Goal: Navigation & Orientation: Find specific page/section

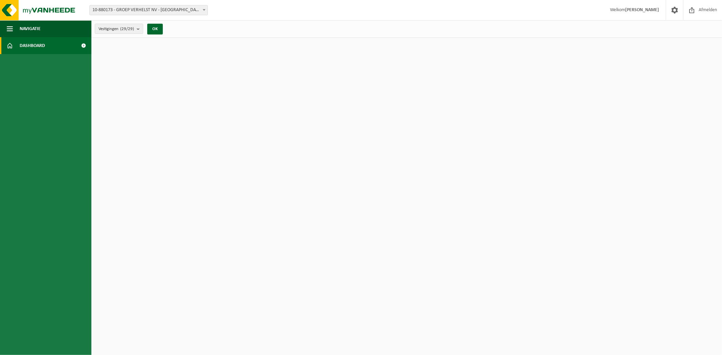
click at [81, 45] on span at bounding box center [83, 45] width 15 height 17
